Goal: Task Accomplishment & Management: Manage account settings

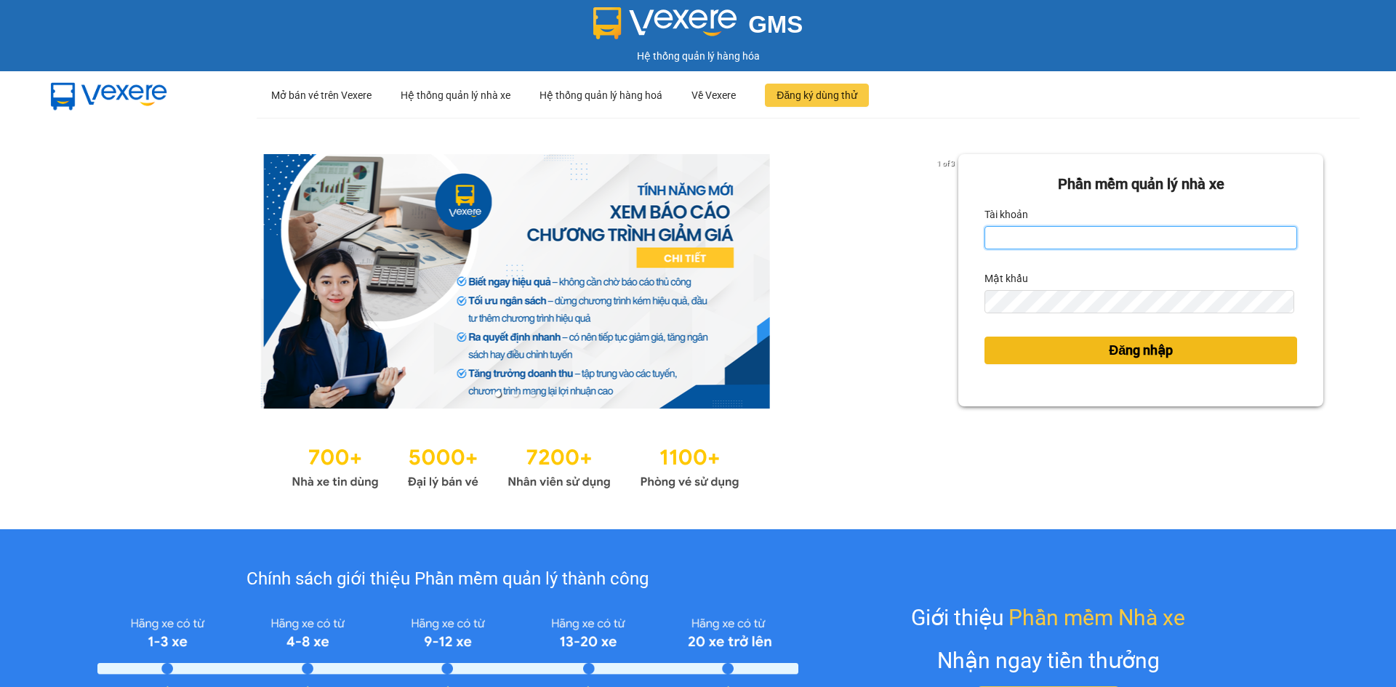
type input "dangngan.tankimchi"
click at [1109, 351] on span "Đăng nhập" at bounding box center [1141, 350] width 64 height 20
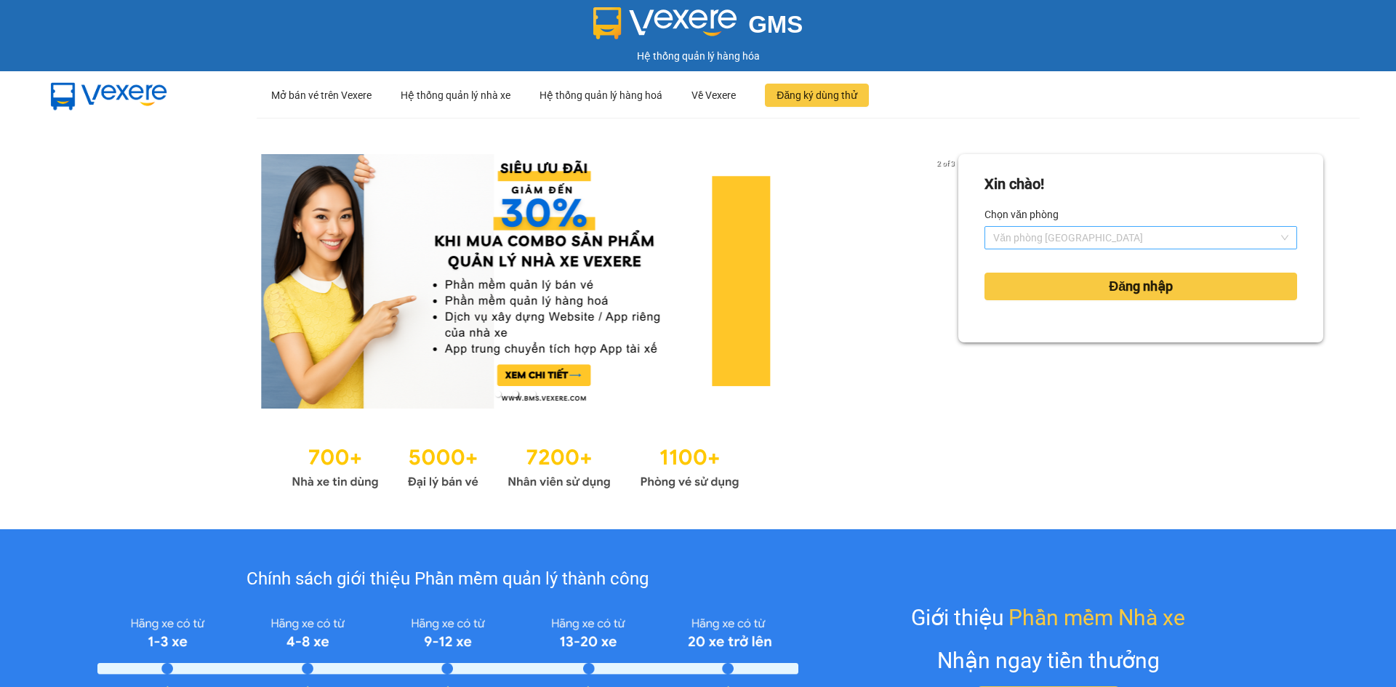
click at [1139, 237] on span "Văn phòng [GEOGRAPHIC_DATA]" at bounding box center [1140, 238] width 295 height 22
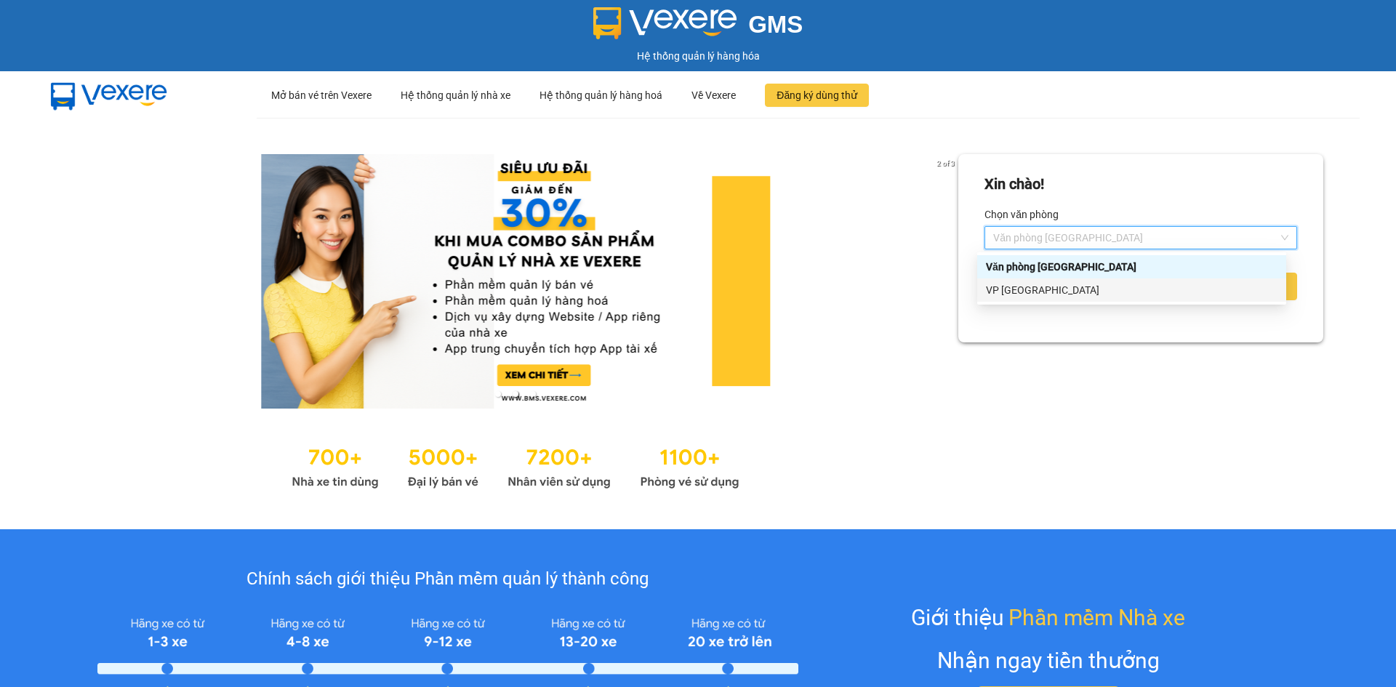
click at [1144, 286] on div "VP [GEOGRAPHIC_DATA]" at bounding box center [1132, 290] width 292 height 16
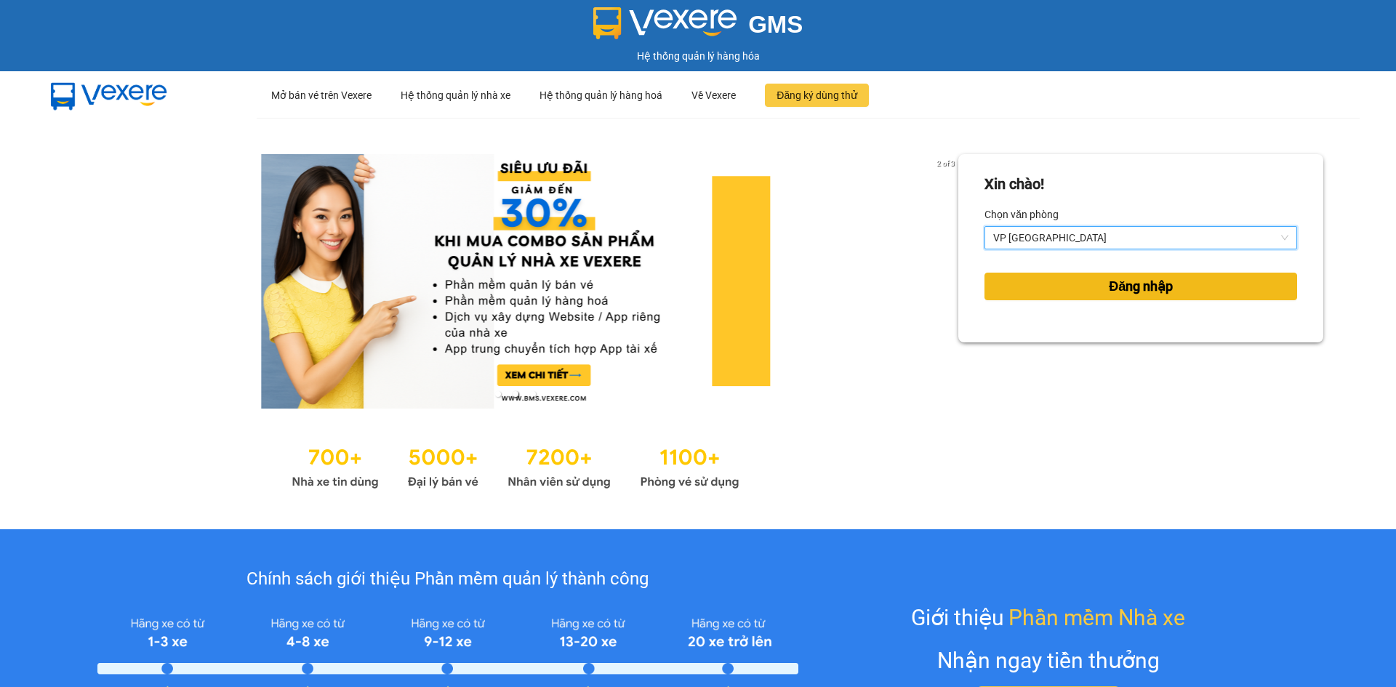
click at [1144, 286] on span "Đăng nhập" at bounding box center [1141, 286] width 64 height 20
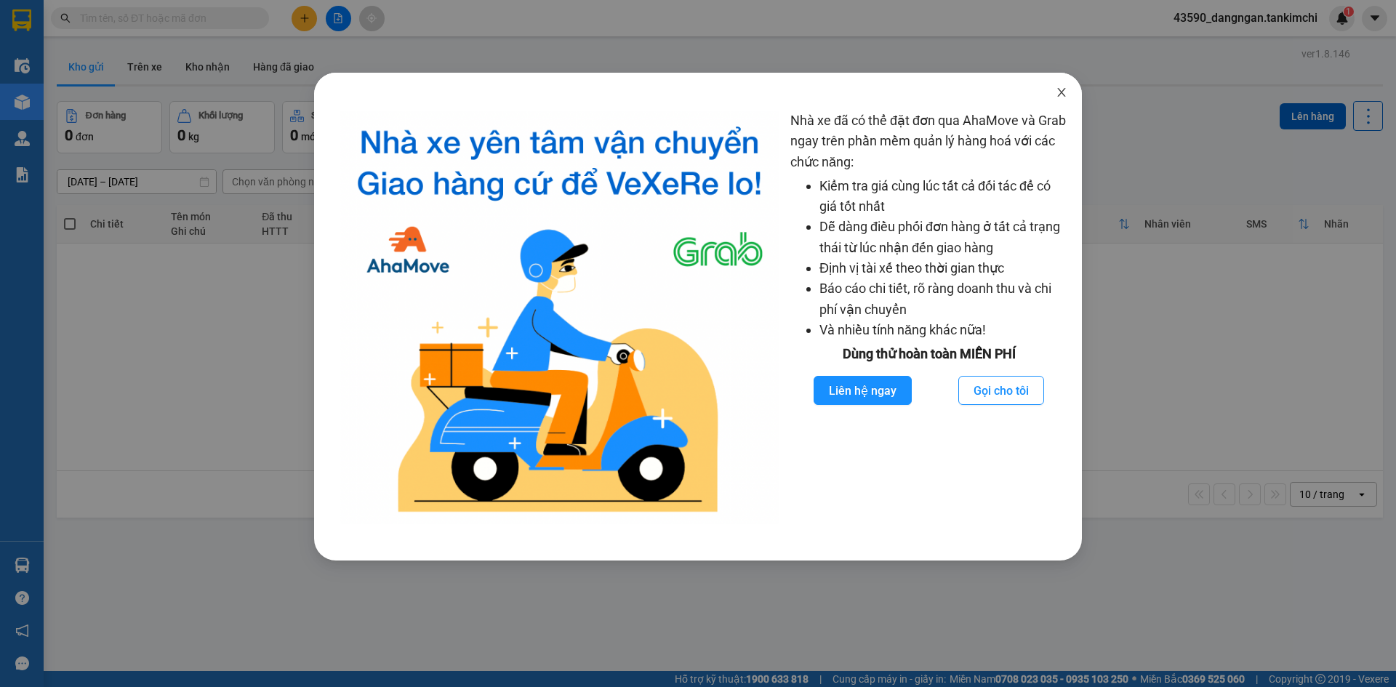
click at [1069, 88] on span "Close" at bounding box center [1061, 93] width 41 height 41
